Goal: Information Seeking & Learning: Learn about a topic

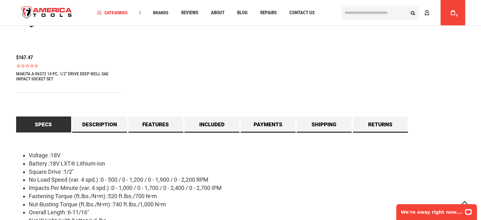
scroll to position [506, 0]
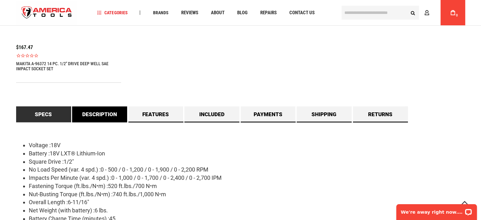
click at [100, 113] on link "Description" at bounding box center [99, 114] width 55 height 16
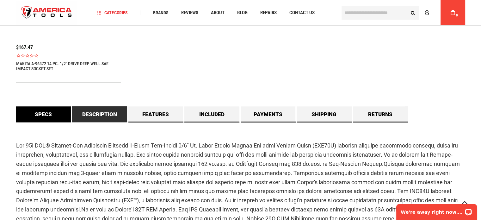
click at [51, 116] on link "Specs" at bounding box center [43, 114] width 55 height 16
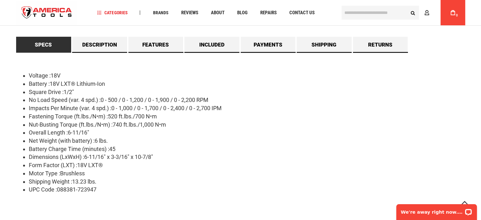
scroll to position [538, 0]
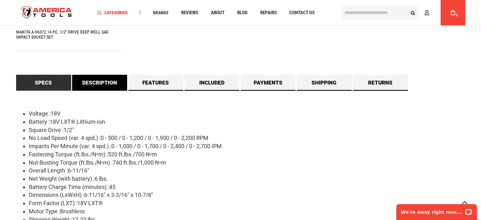
click at [113, 84] on link "Description" at bounding box center [99, 83] width 55 height 16
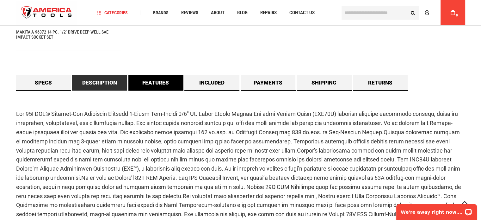
click at [142, 81] on link "Features" at bounding box center [155, 83] width 55 height 16
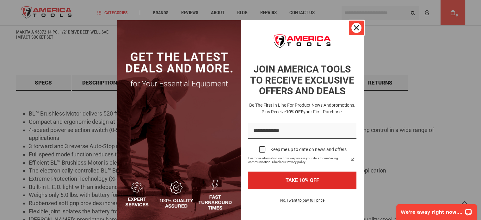
click at [354, 26] on icon "close icon" at bounding box center [356, 27] width 5 height 5
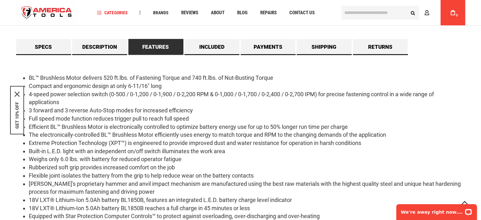
scroll to position [569, 0]
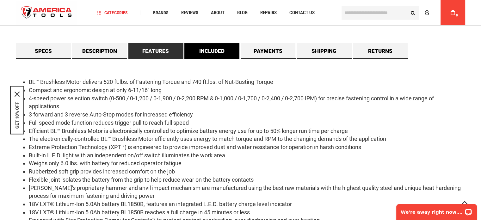
click at [207, 54] on link "Included" at bounding box center [211, 51] width 55 height 16
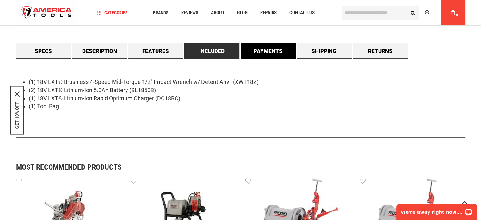
click at [266, 51] on link "Payments" at bounding box center [268, 51] width 55 height 16
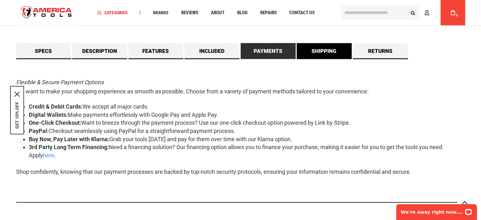
click at [319, 49] on link "Shipping" at bounding box center [324, 51] width 55 height 16
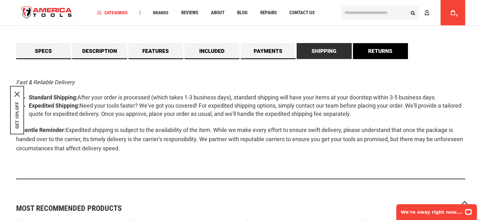
click at [360, 50] on link "Returns" at bounding box center [380, 51] width 55 height 16
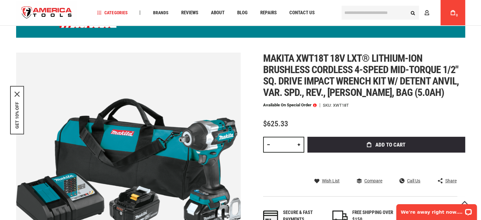
scroll to position [0, 0]
